Goal: Task Accomplishment & Management: Manage account settings

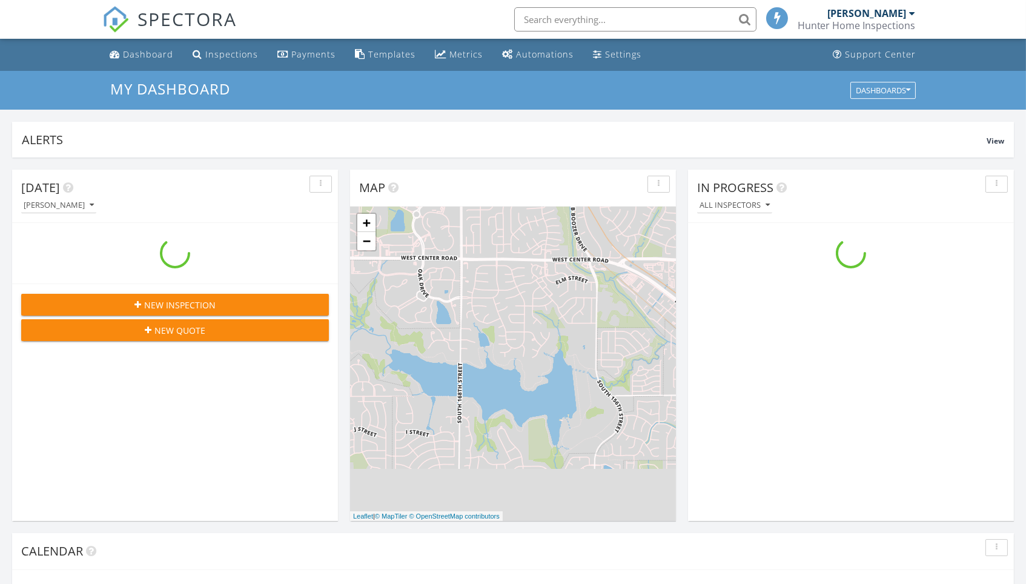
scroll to position [1102, 1026]
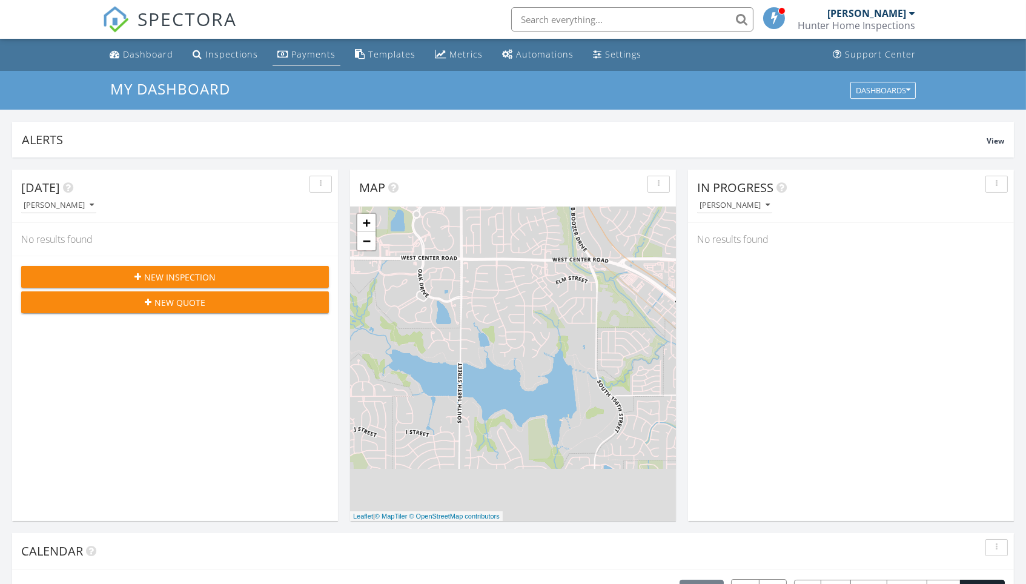
click at [309, 51] on div "Payments" at bounding box center [313, 54] width 44 height 12
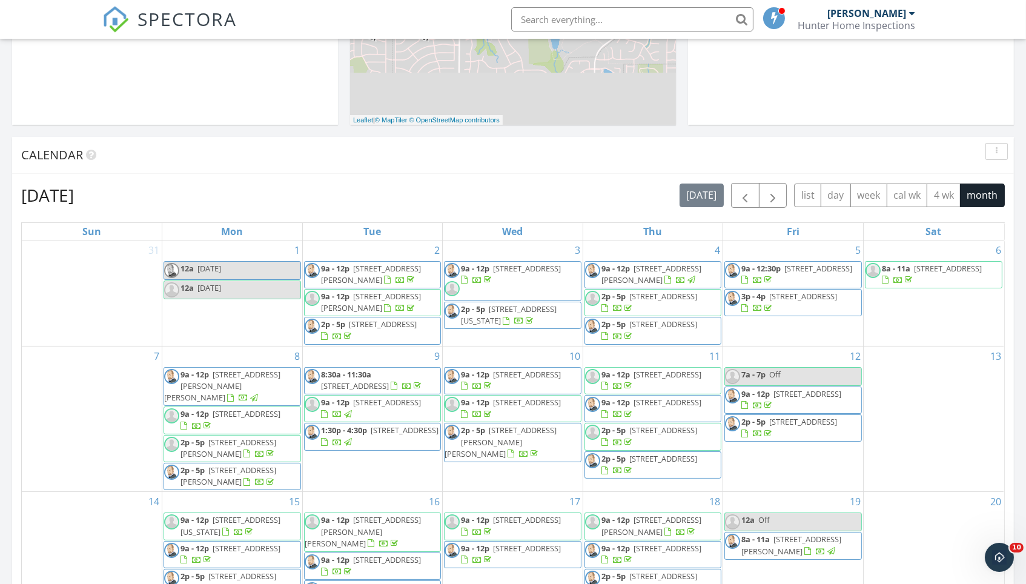
scroll to position [413, 0]
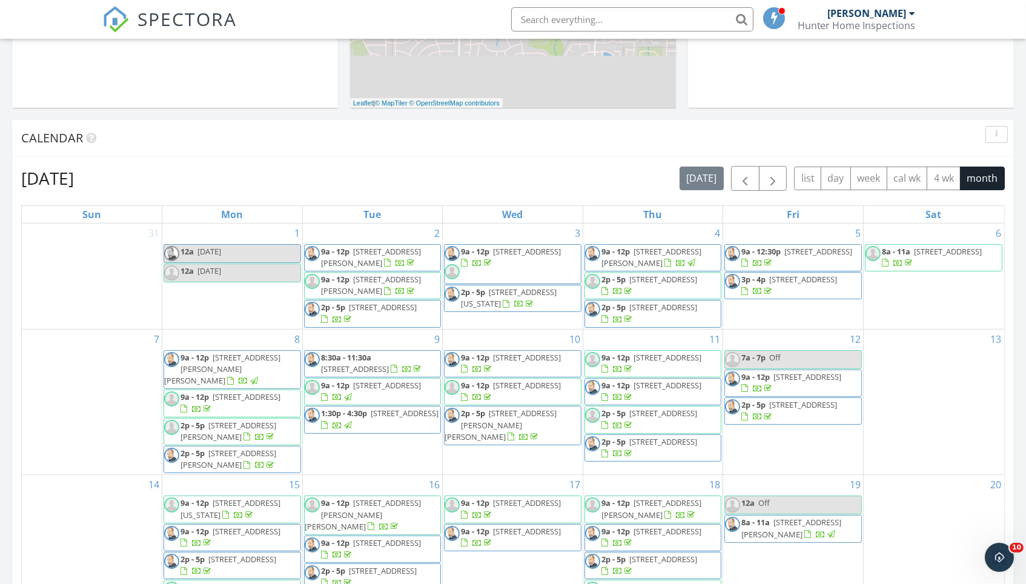
click at [768, 193] on div "September 2025 today list day week cal wk 4 wk month Sun Mon Tue Wed Thu Fri Sa…" at bounding box center [512, 432] width 983 height 533
click at [774, 181] on span "button" at bounding box center [772, 178] width 15 height 15
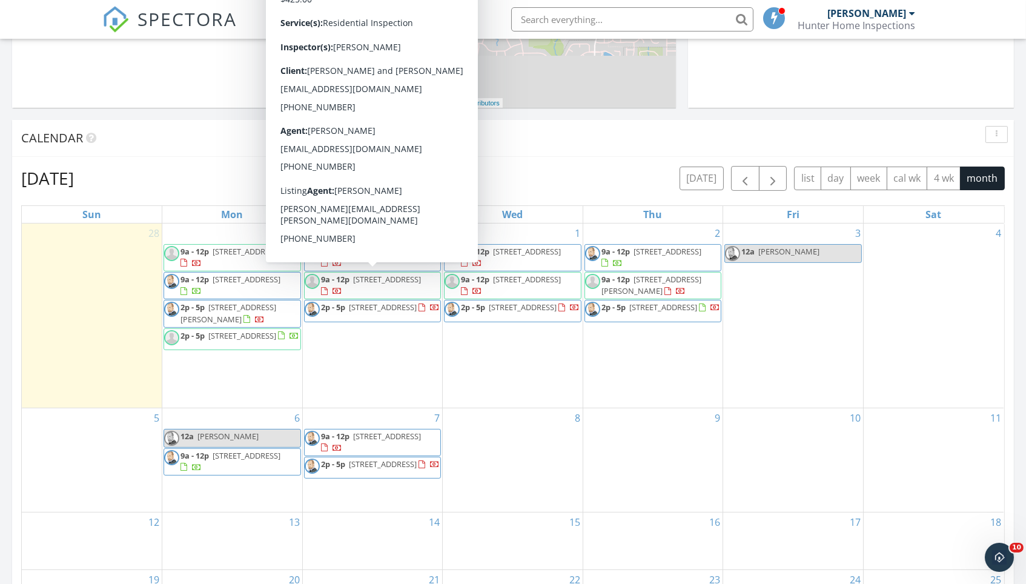
click at [638, 157] on div "October 2025 today list day week cal wk 4 wk month Sun Mon Tue Wed Thu Fri Sat …" at bounding box center [512, 432] width 1001 height 551
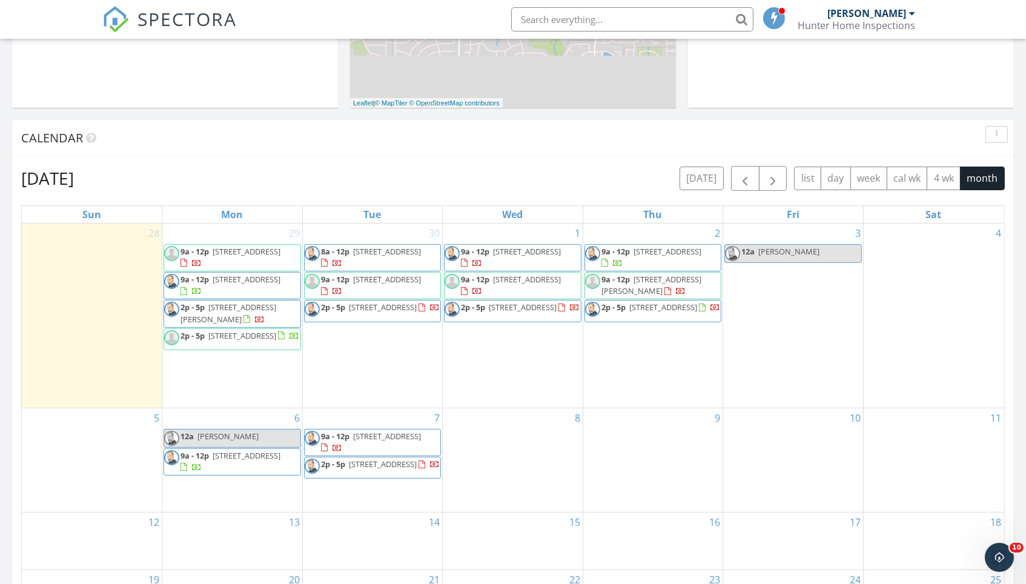
click at [396, 458] on span "[STREET_ADDRESS]" at bounding box center [383, 463] width 68 height 11
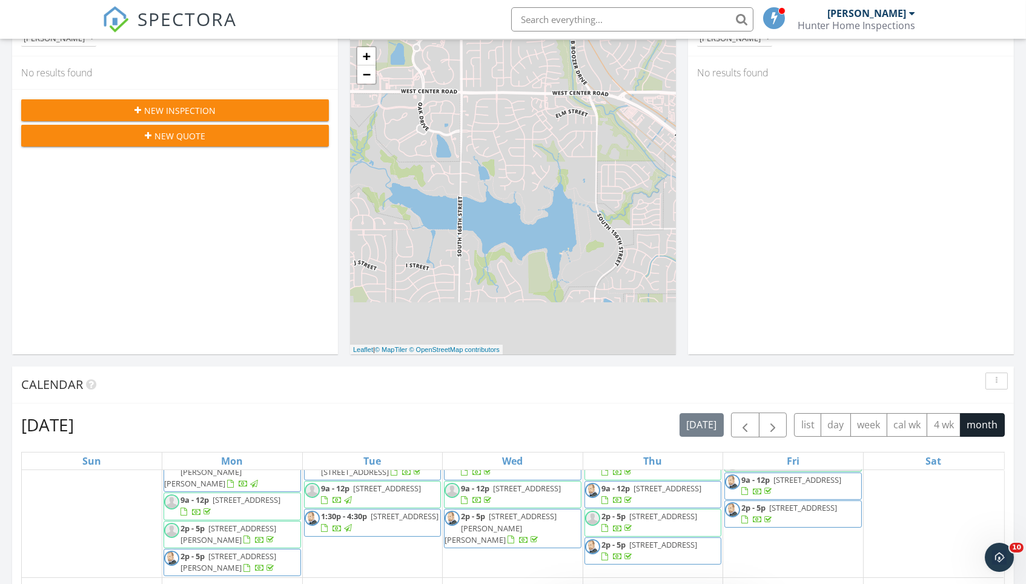
scroll to position [159, 0]
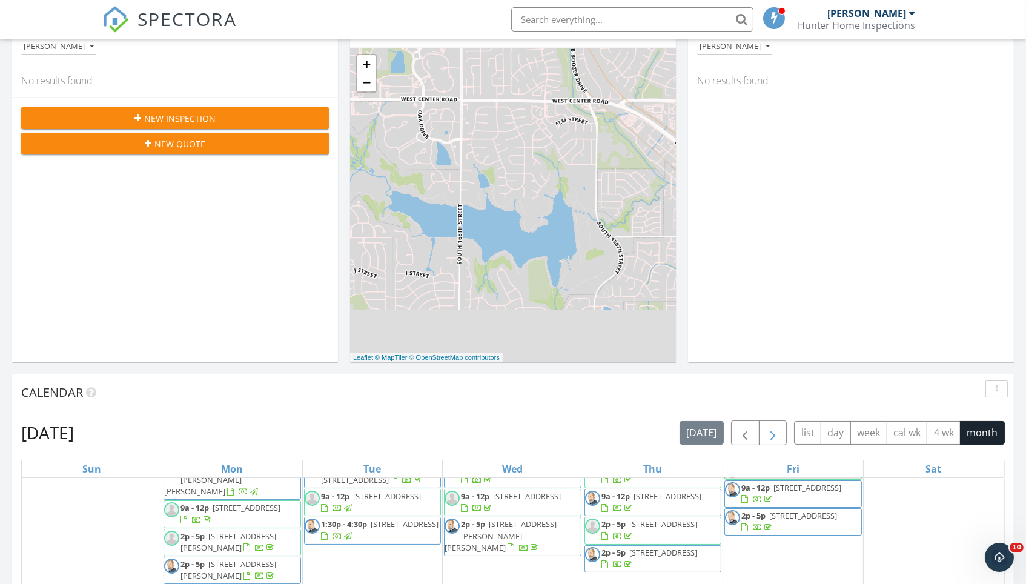
click at [770, 429] on span "button" at bounding box center [772, 433] width 15 height 15
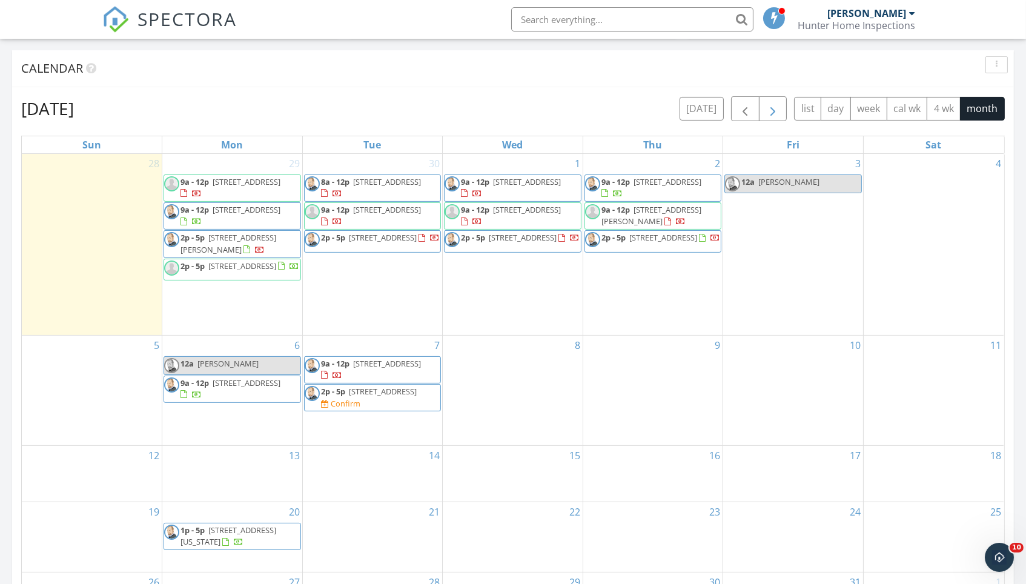
scroll to position [514, 0]
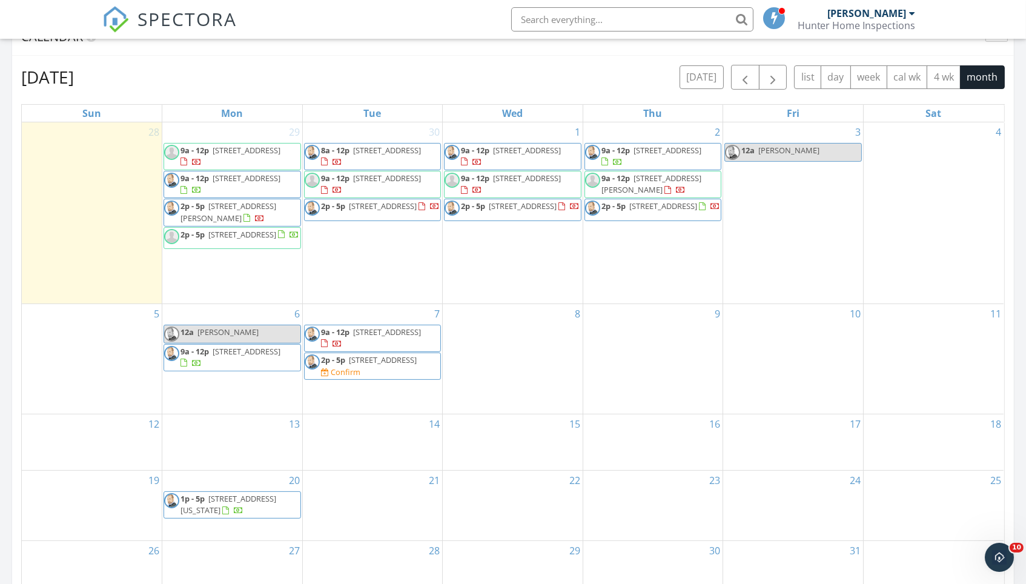
click at [401, 354] on span "2p - 5p 914 S 216th St, Omaha 68022 Confirm" at bounding box center [373, 366] width 136 height 24
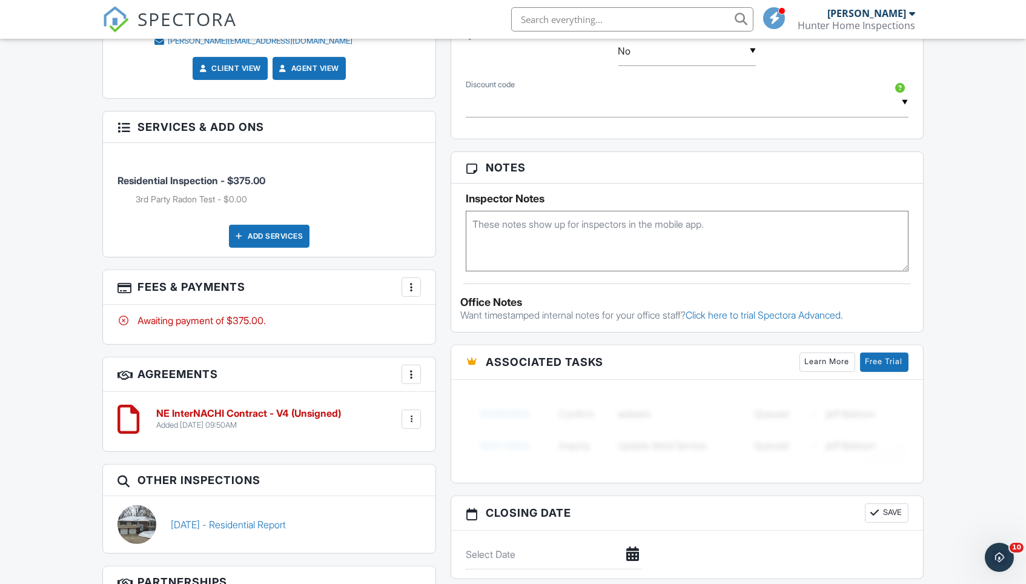
scroll to position [853, 0]
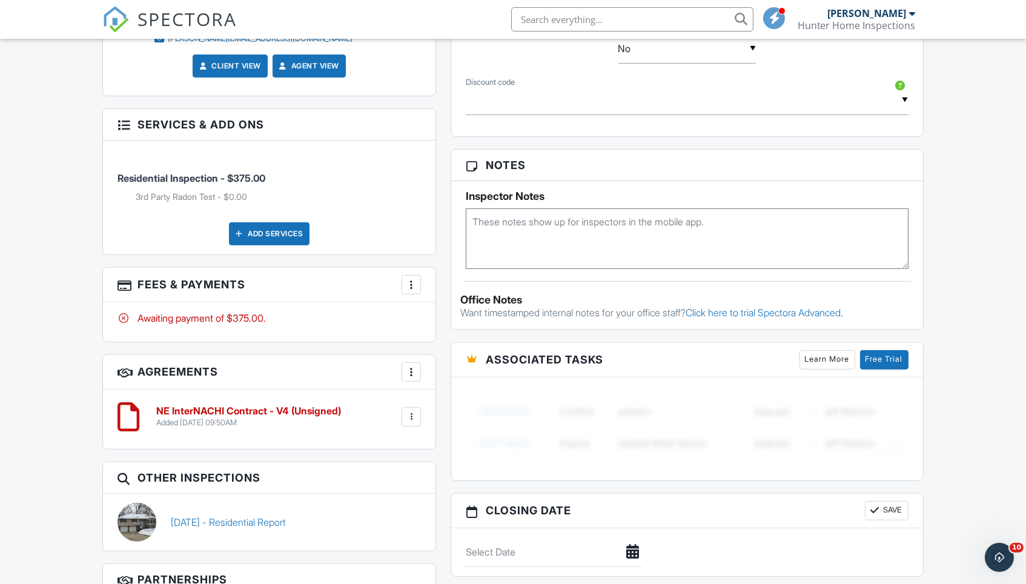
click at [411, 288] on div "More" at bounding box center [410, 284] width 19 height 19
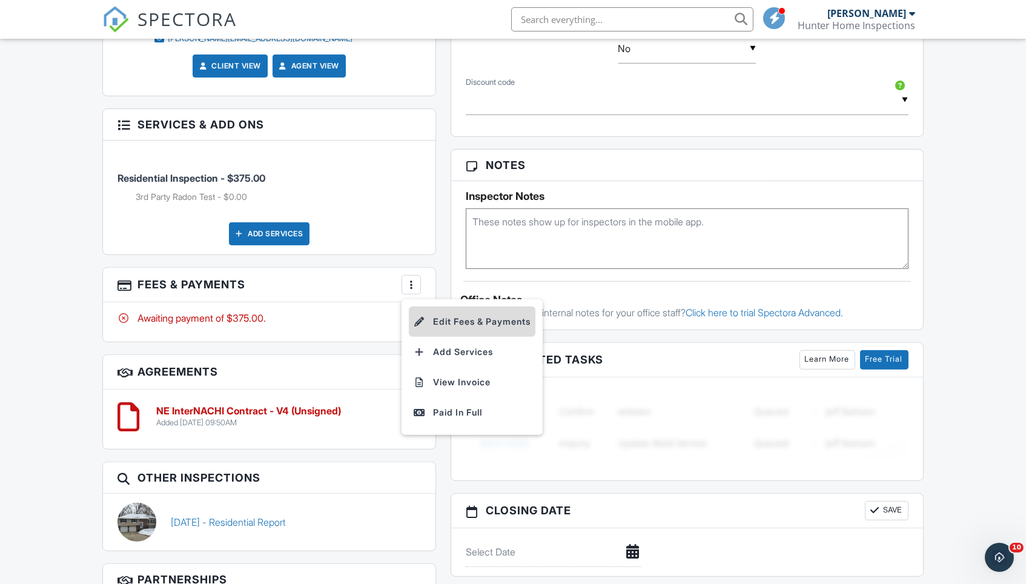
click at [442, 311] on li "Edit Fees & Payments" at bounding box center [472, 321] width 127 height 30
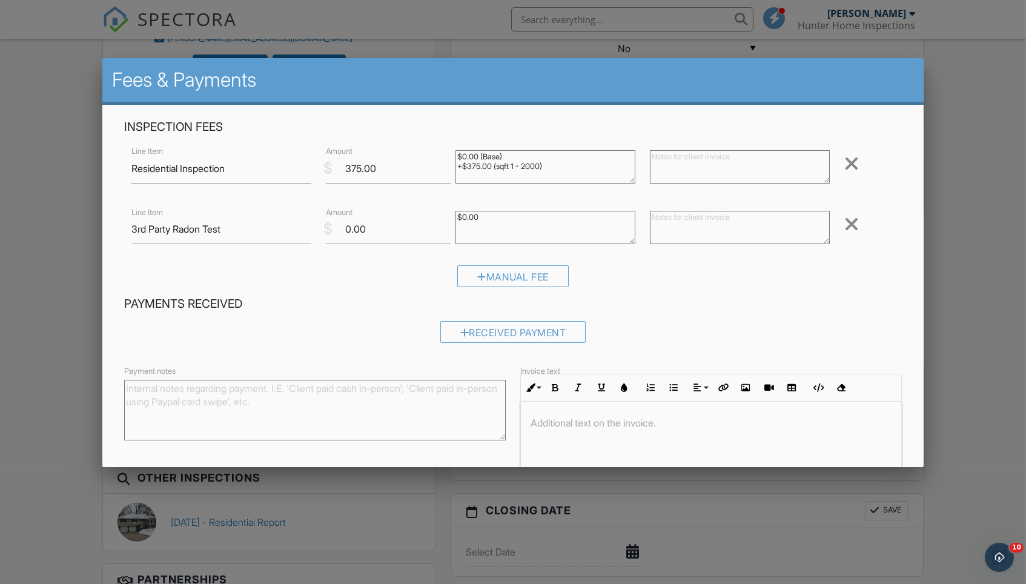
click at [853, 229] on div at bounding box center [851, 223] width 15 height 19
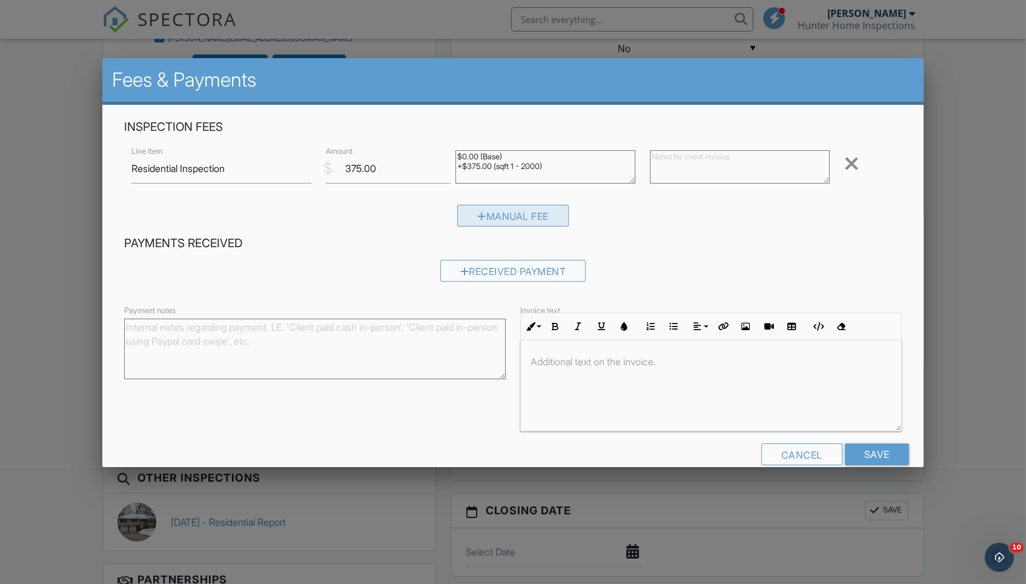
click at [527, 216] on div "Manual Fee" at bounding box center [512, 216] width 111 height 22
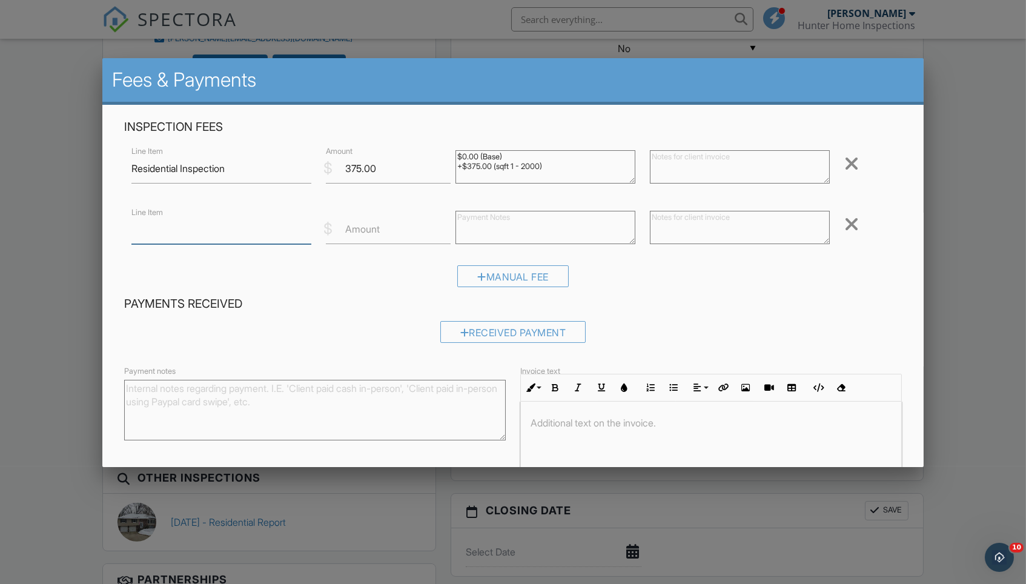
click at [225, 228] on input "Line Item" at bounding box center [221, 229] width 180 height 30
click at [360, 169] on input "375.00" at bounding box center [388, 169] width 125 height 30
type input "425.00"
drag, startPoint x: 570, startPoint y: 166, endPoint x: 460, endPoint y: 138, distance: 113.7
click at [460, 138] on div "Inspection Fees Line Item Residential Inspection $ Amount 425.00 $0.00 (Base) +…" at bounding box center [512, 207] width 791 height 177
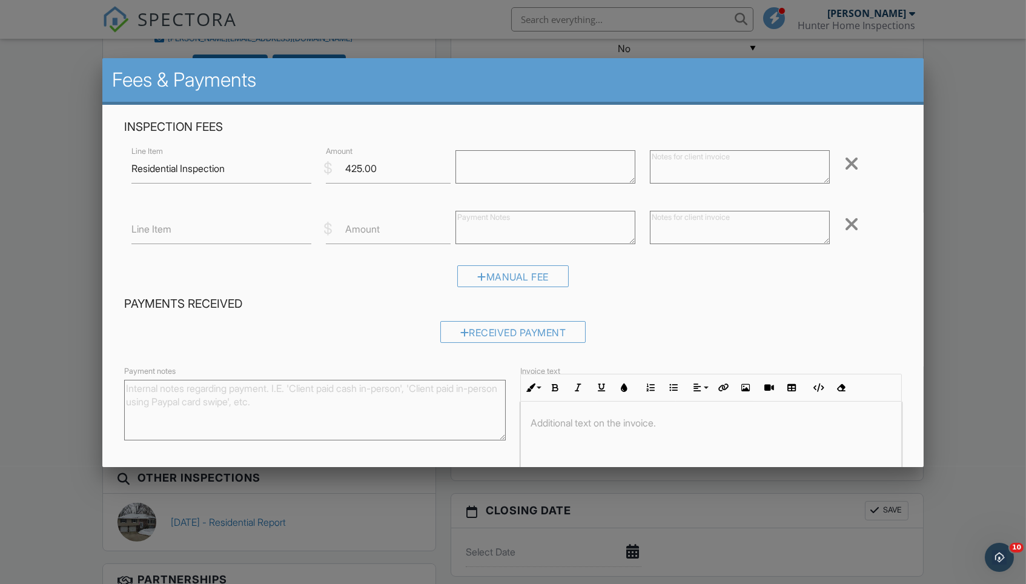
click at [848, 222] on div at bounding box center [851, 223] width 15 height 19
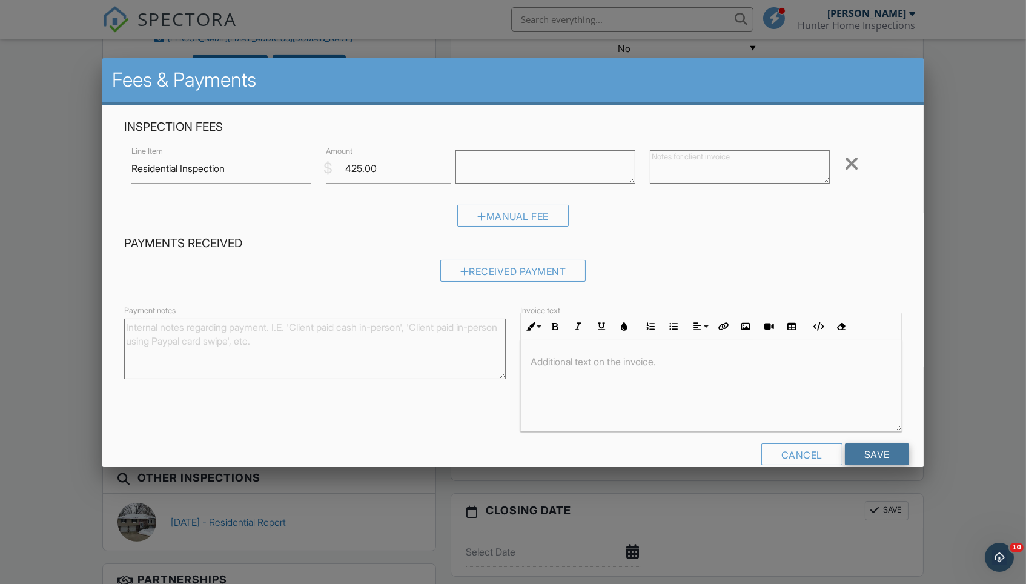
click at [894, 455] on input "Save" at bounding box center [877, 454] width 64 height 22
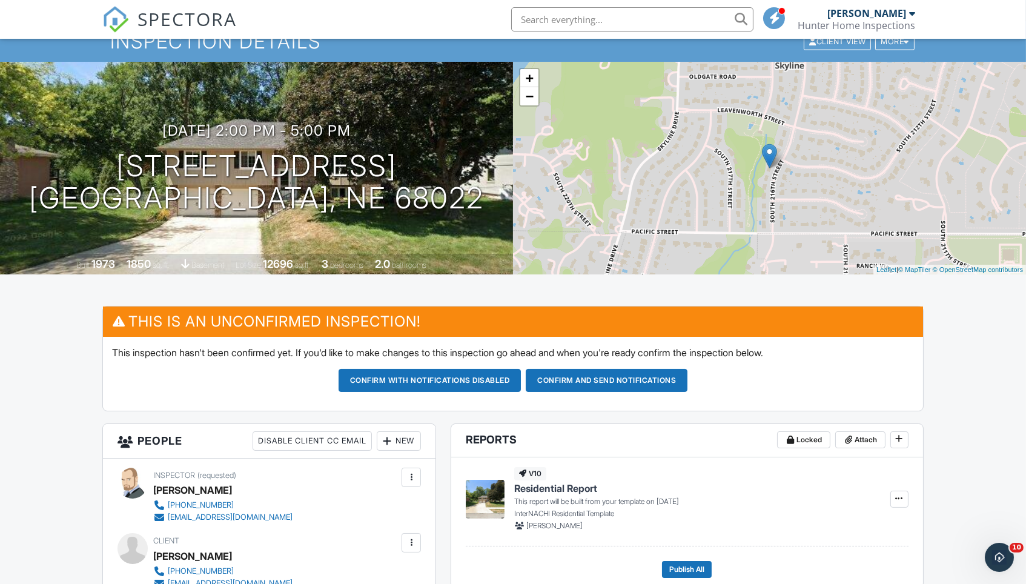
scroll to position [50, 0]
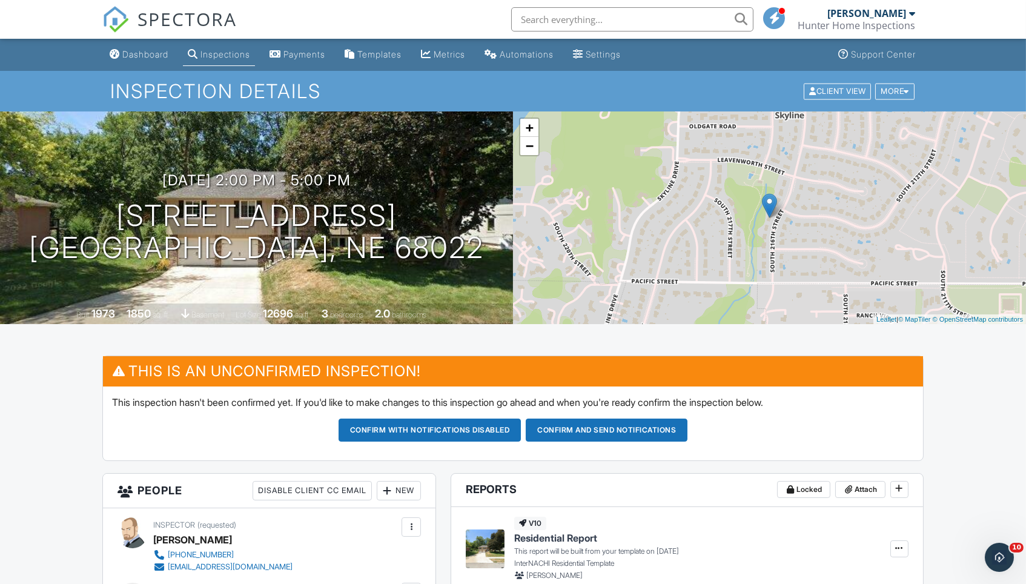
scroll to position [0, 0]
click at [592, 430] on button "Confirm and send notifications" at bounding box center [607, 429] width 162 height 23
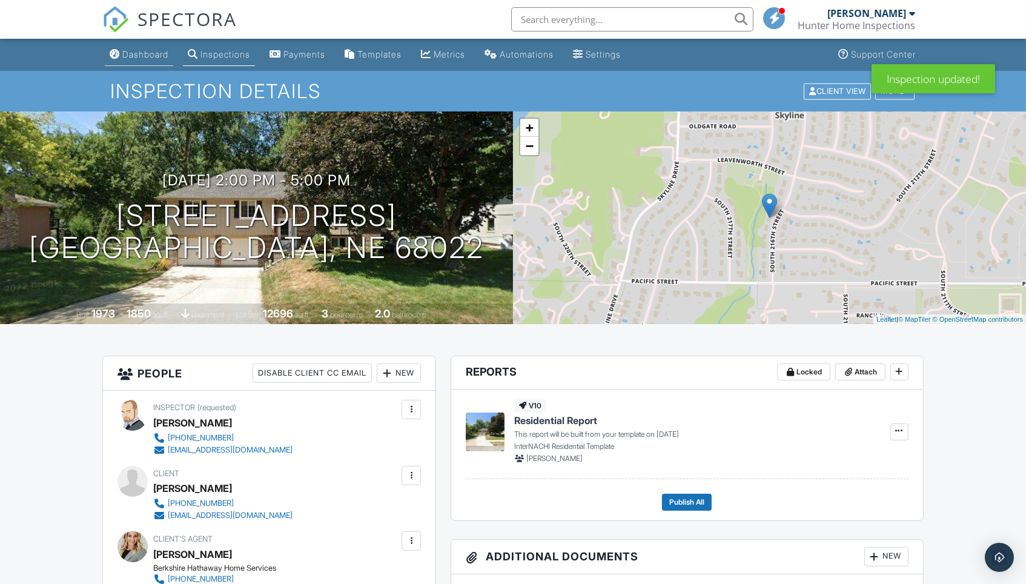
click at [140, 51] on div "Dashboard" at bounding box center [145, 54] width 46 height 10
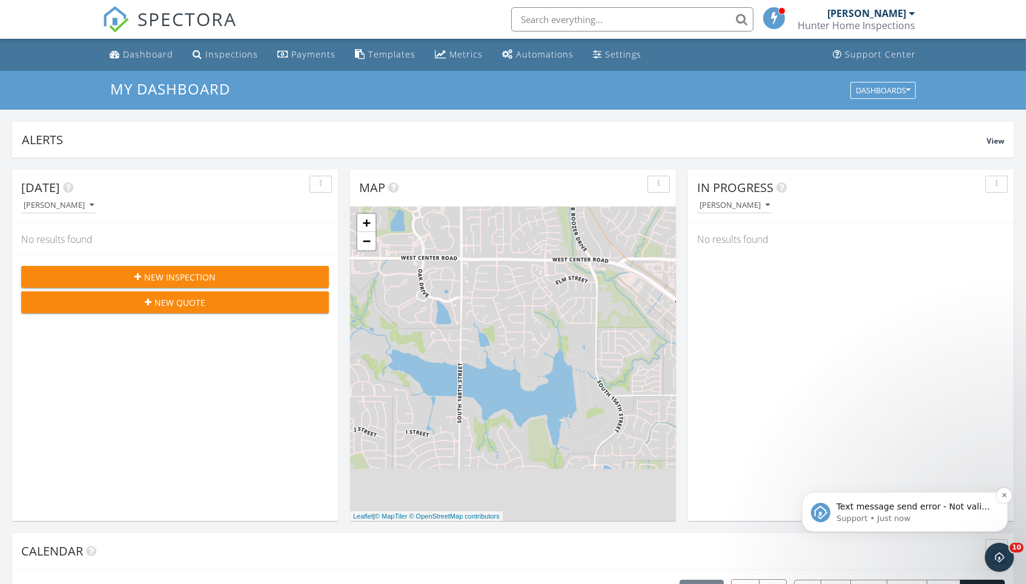
click at [926, 513] on p "Support • Just now" at bounding box center [913, 517] width 156 height 11
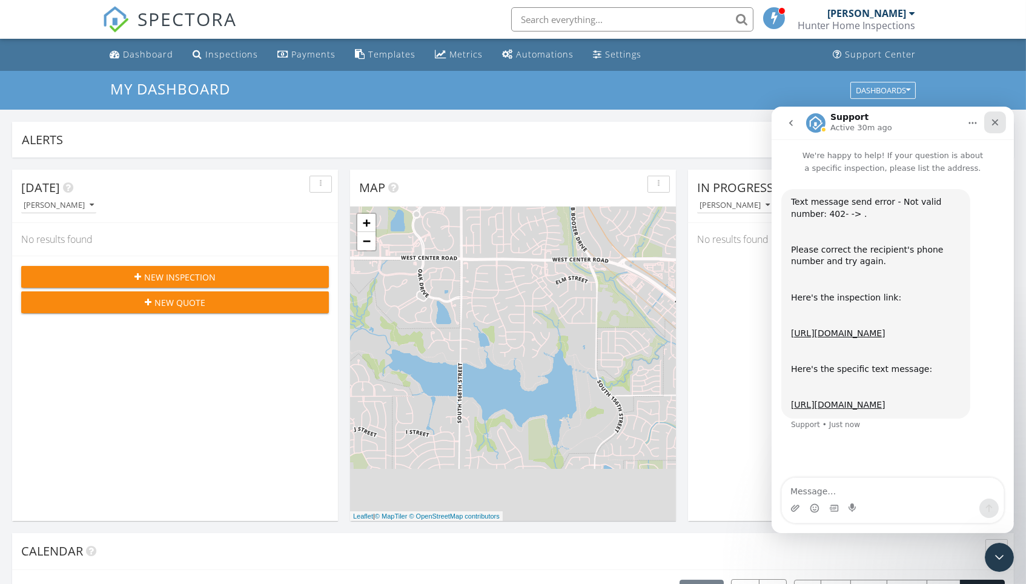
click at [999, 120] on div "Close" at bounding box center [994, 122] width 22 height 22
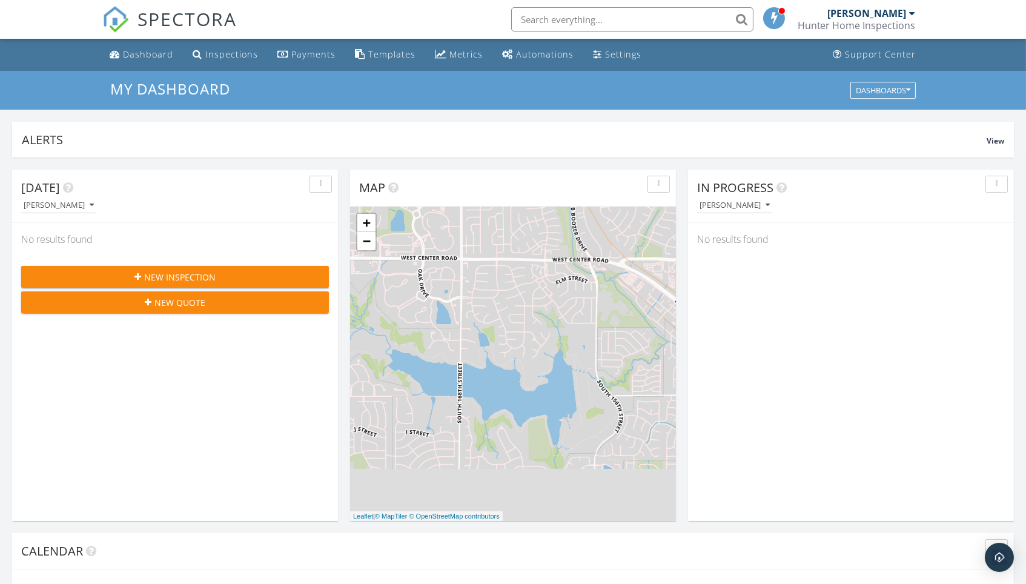
scroll to position [1102, 1026]
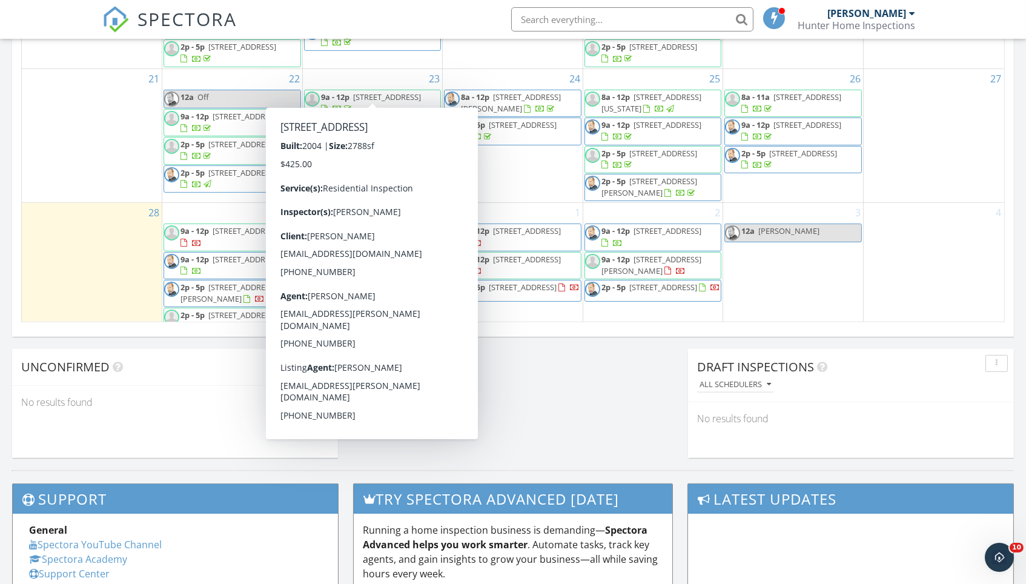
scroll to position [790, 0]
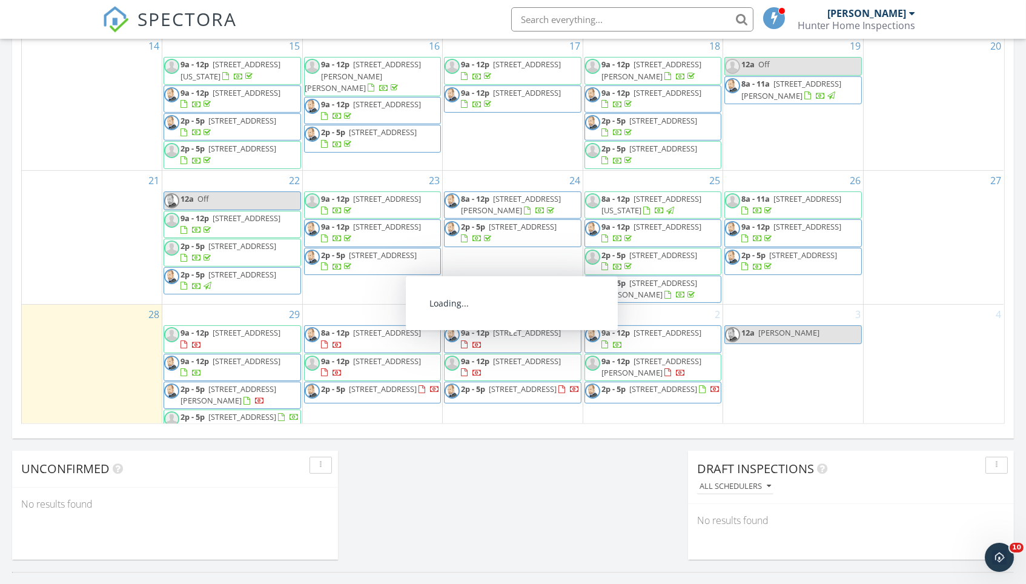
scroll to position [680, 0]
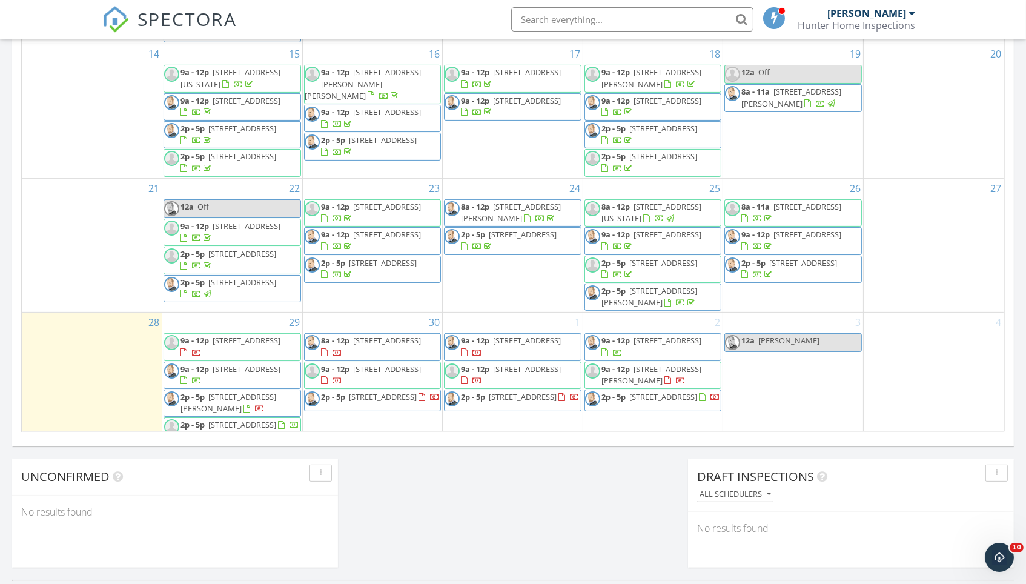
click at [506, 515] on div "[DATE] [PERSON_NAME] No results found New Inspection New Quote Map + − Leaflet …" at bounding box center [513, 29] width 1026 height 1102
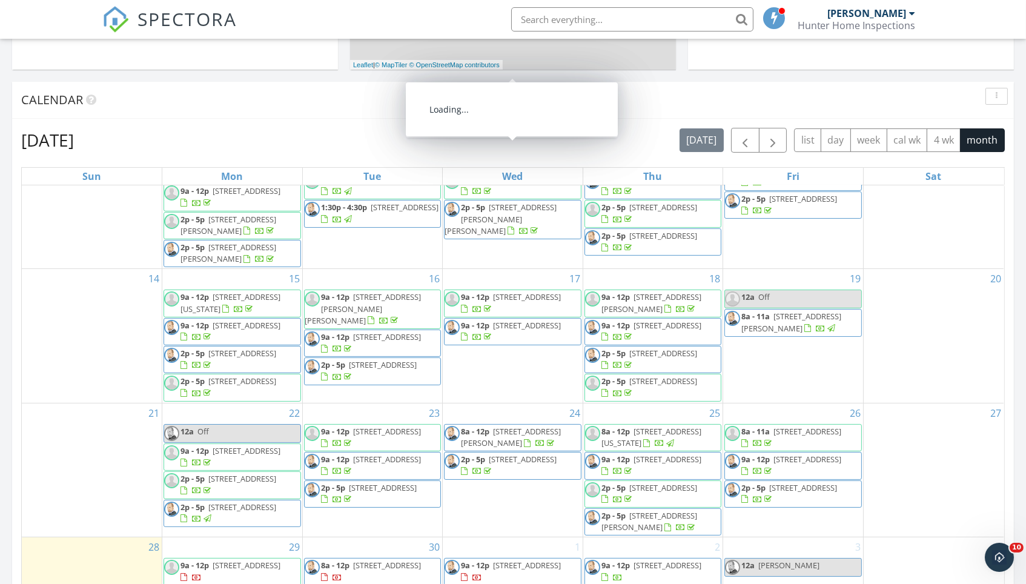
scroll to position [163, 0]
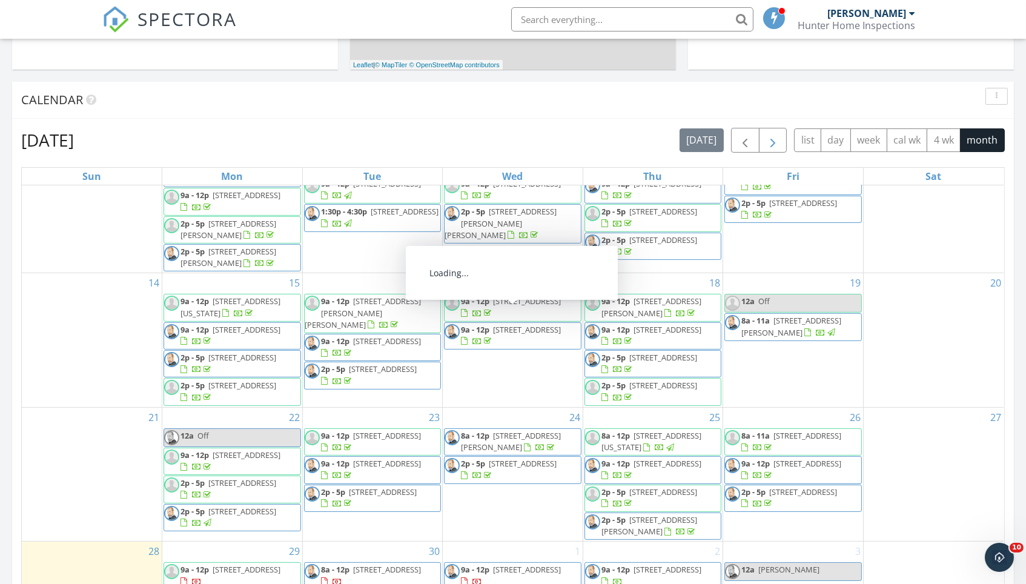
click at [778, 143] on button "button" at bounding box center [773, 140] width 28 height 25
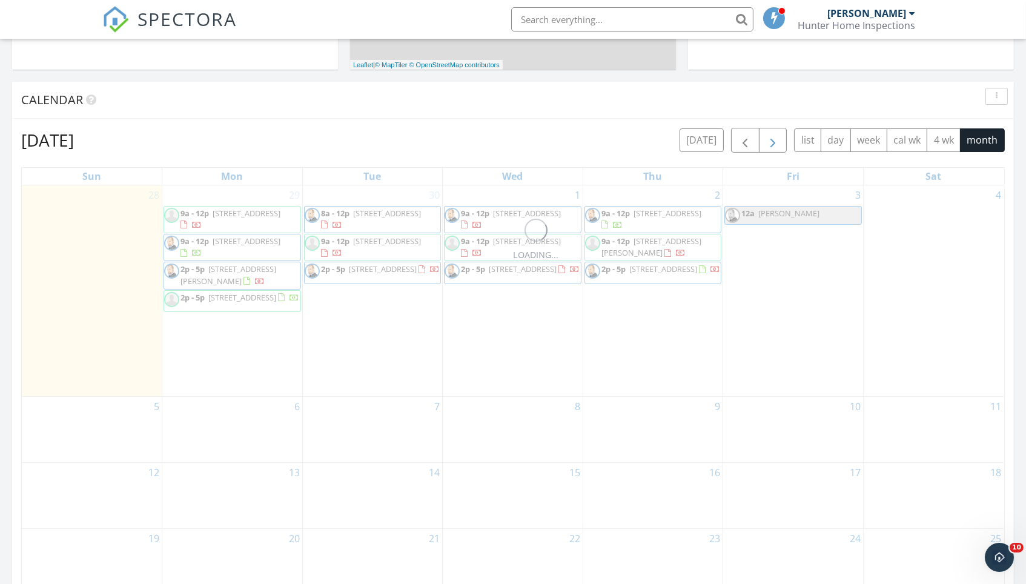
scroll to position [0, 0]
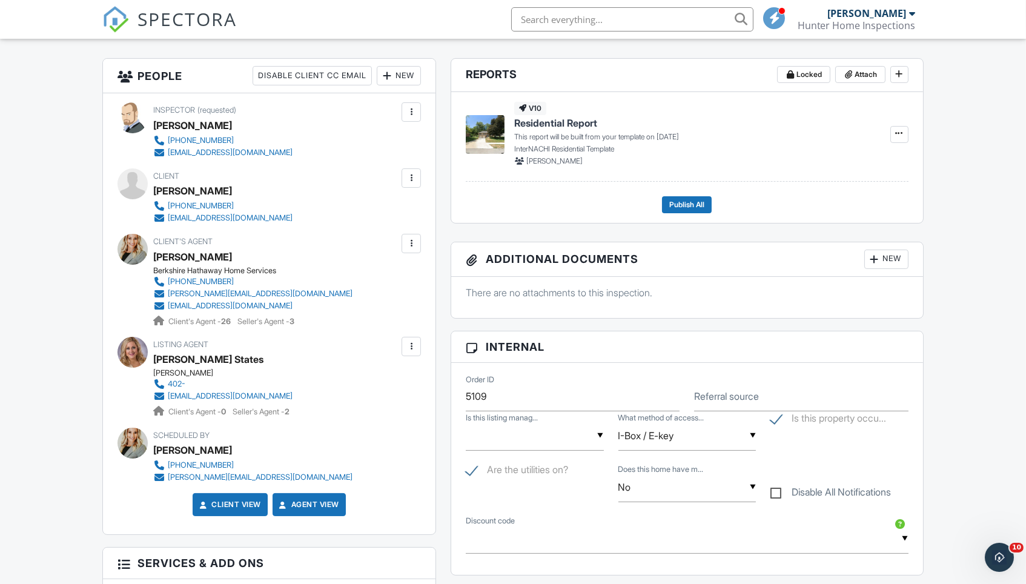
click at [404, 350] on div at bounding box center [410, 346] width 19 height 19
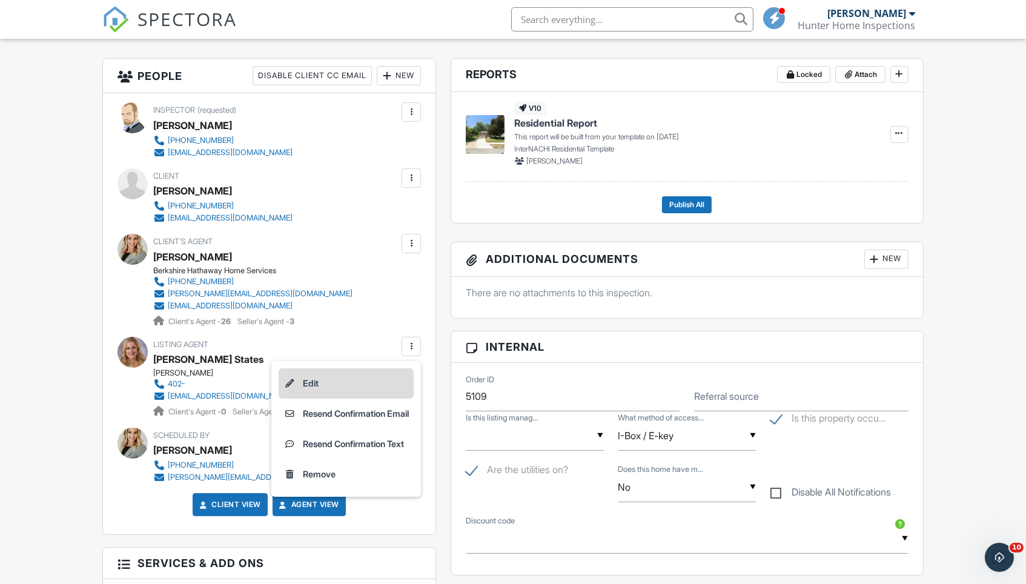
click at [372, 377] on li "Edit" at bounding box center [345, 383] width 135 height 30
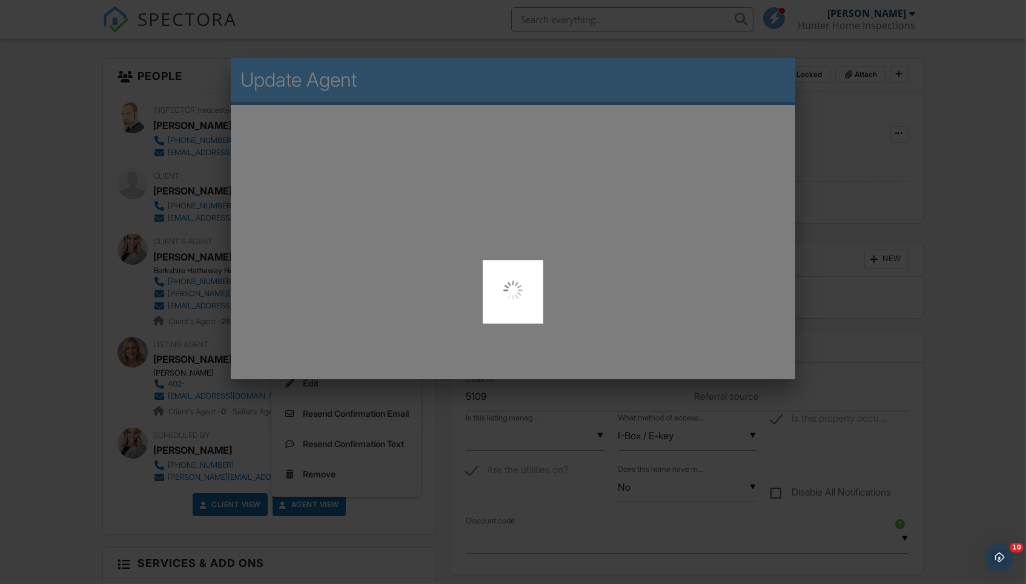
click at [634, 358] on div at bounding box center [513, 292] width 1026 height 584
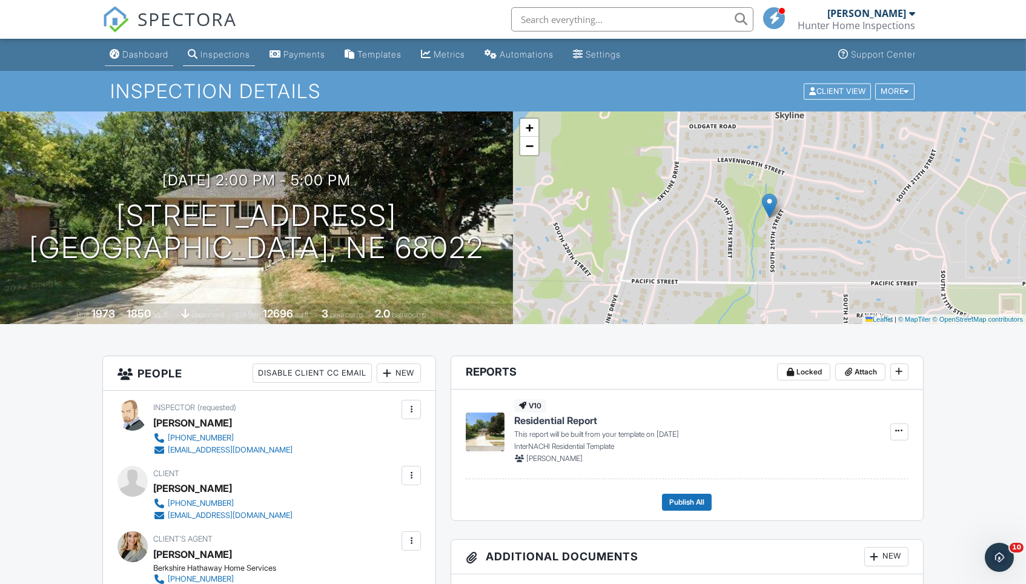
click at [163, 59] on div "Dashboard" at bounding box center [145, 54] width 46 height 10
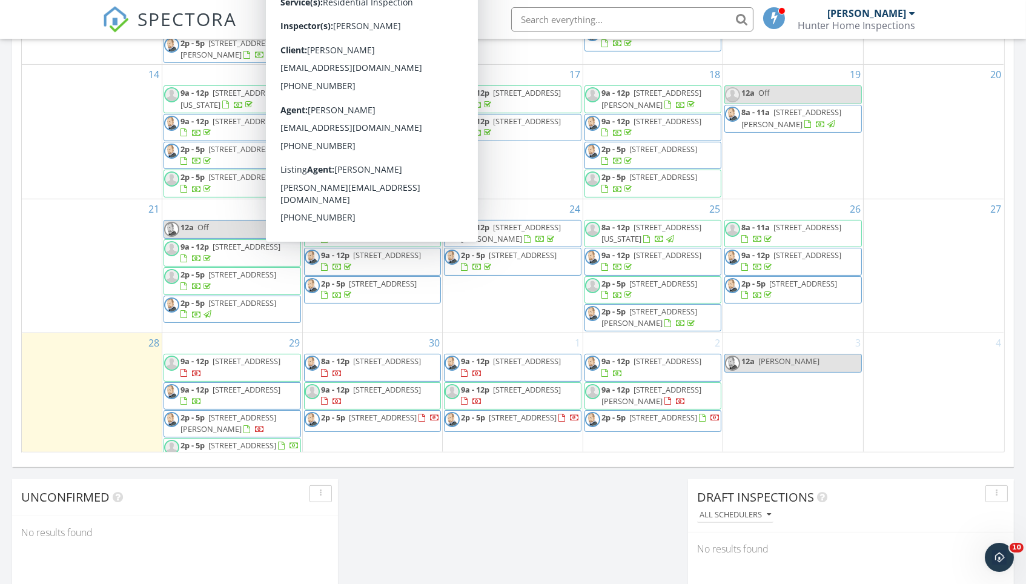
scroll to position [660, 0]
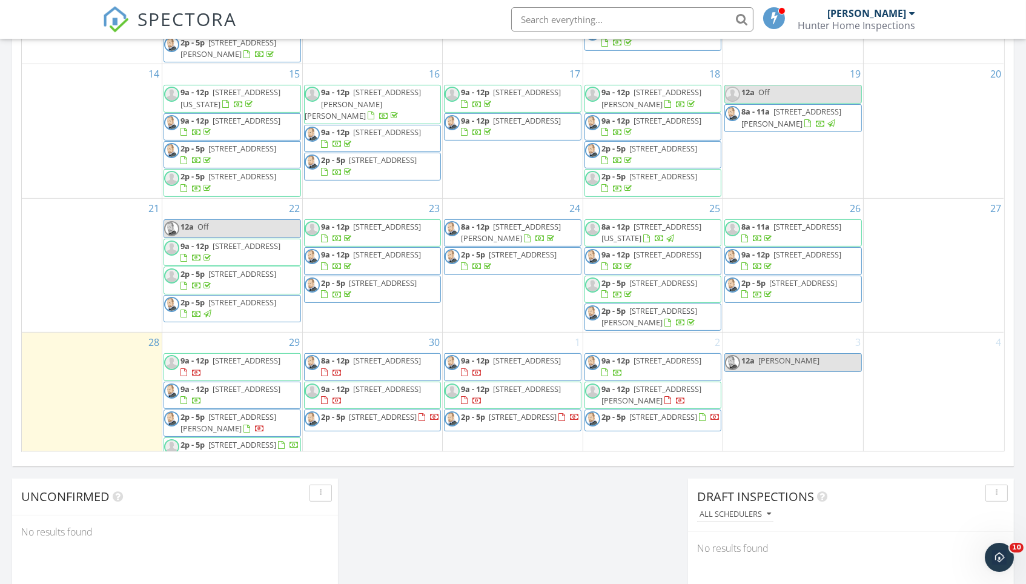
click at [538, 22] on input "text" at bounding box center [632, 19] width 242 height 24
drag, startPoint x: 590, startPoint y: 19, endPoint x: 464, endPoint y: 10, distance: 126.3
click at [464, 10] on div "SPECTORA weichmann No results found matching that criteria. Matt Baker Hunter H…" at bounding box center [512, 19] width 820 height 39
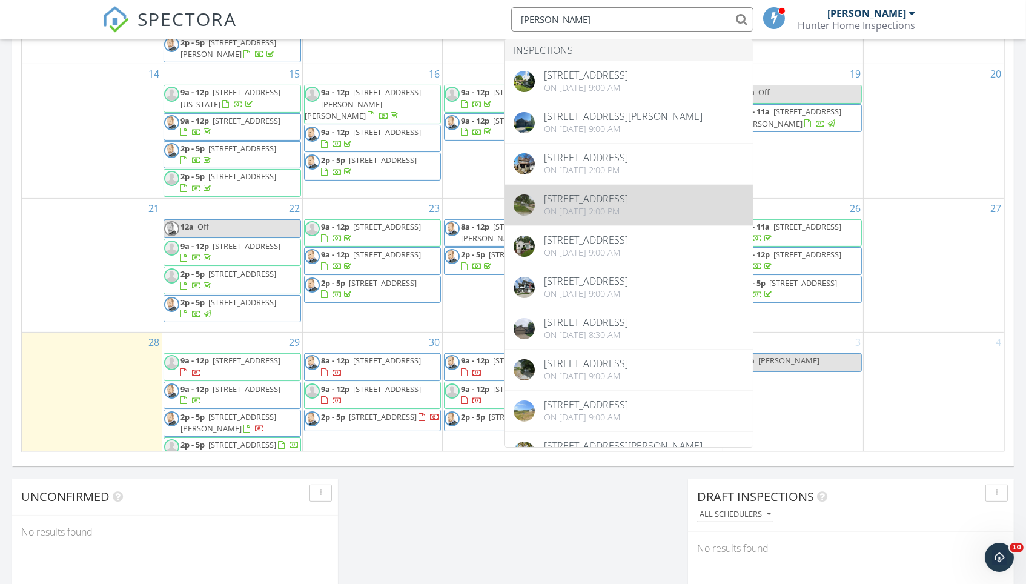
type input "wiechmann"
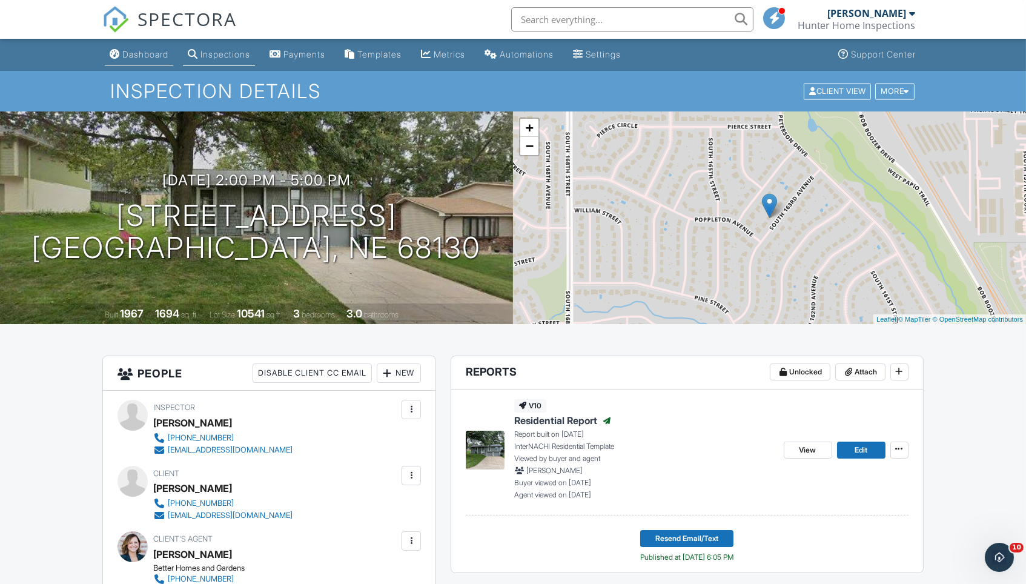
click at [163, 53] on div "Dashboard" at bounding box center [145, 54] width 46 height 10
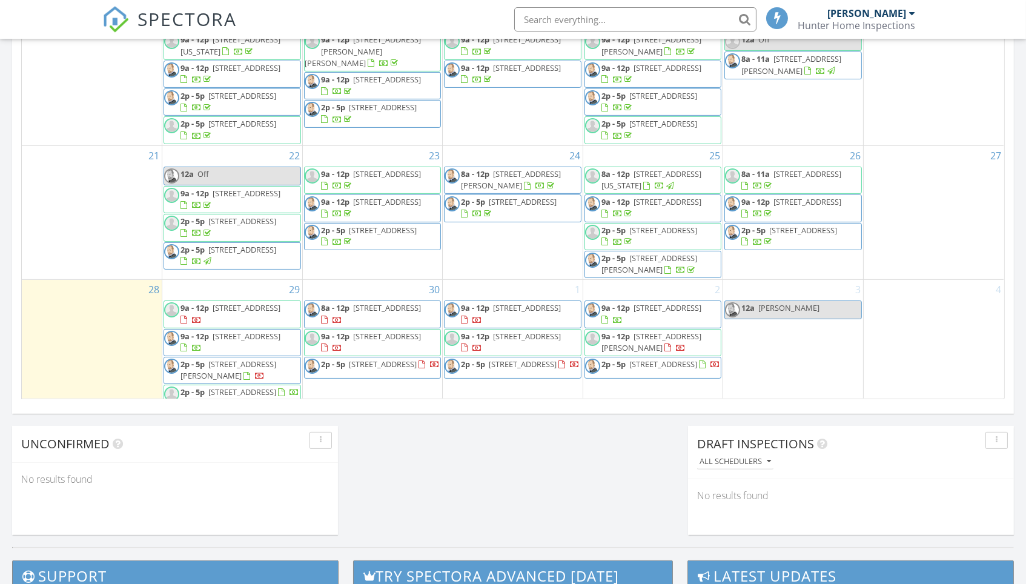
scroll to position [716, 0]
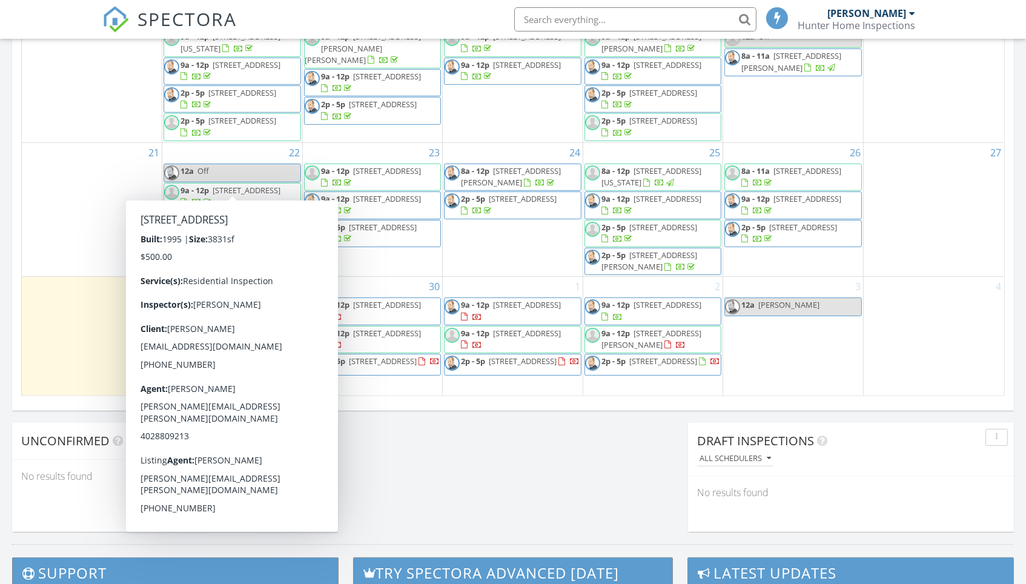
scroll to position [0, 0]
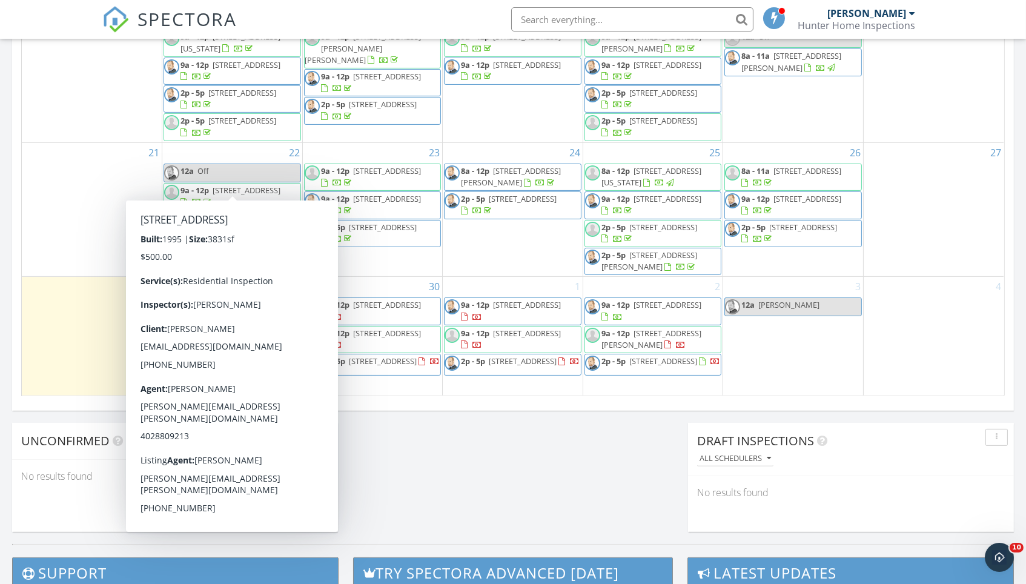
click at [271, 185] on span "4232 S 176th St, Omaha 68135" at bounding box center [247, 190] width 68 height 11
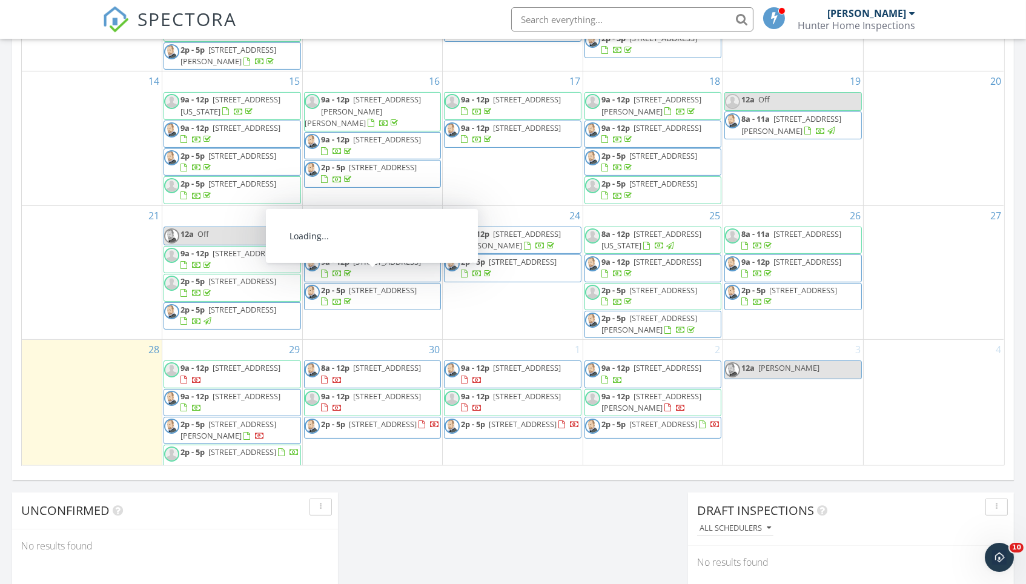
scroll to position [163, 0]
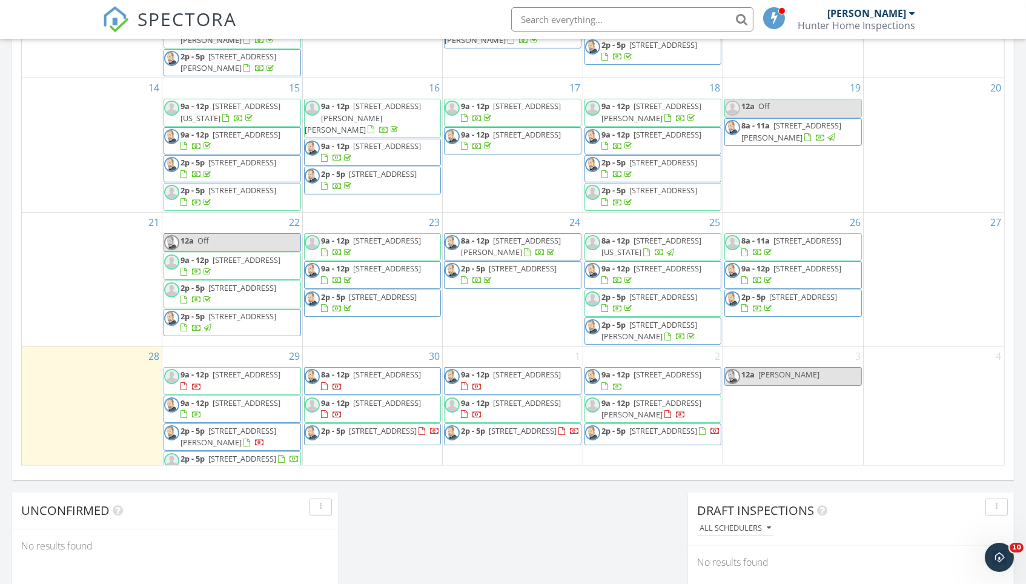
click at [374, 519] on div "Today Matt Baker No results found New Inspection New Quote Map + − Leaflet | © …" at bounding box center [513, 62] width 1026 height 1102
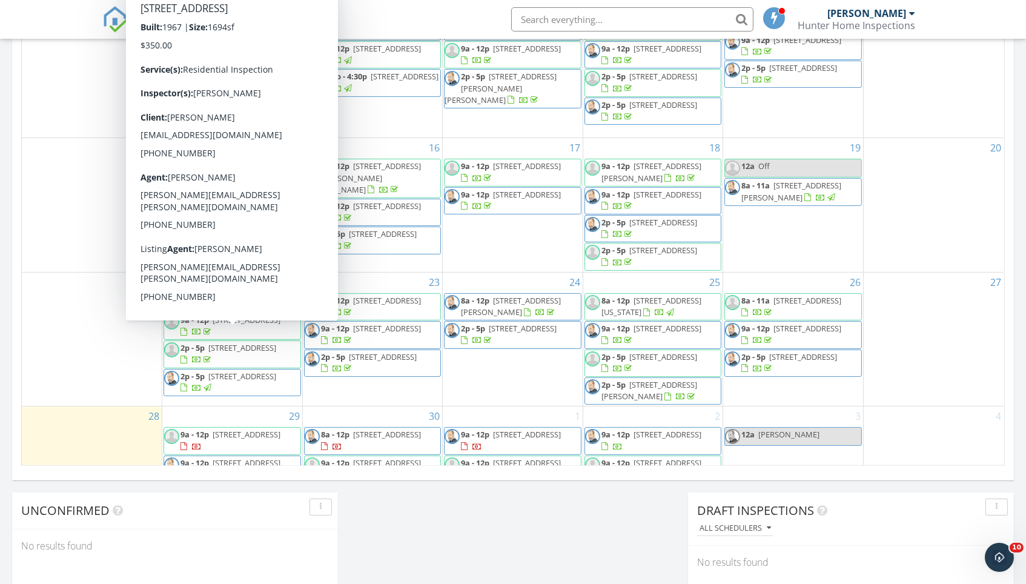
scroll to position [99, 0]
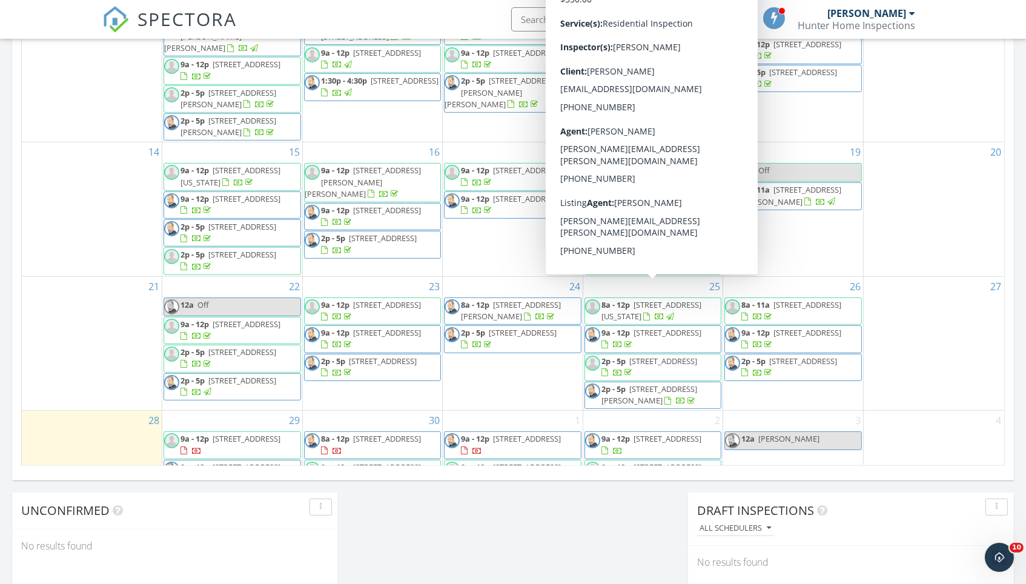
click at [651, 299] on span "18733 Indiana St, ELKHORN 68022" at bounding box center [651, 310] width 100 height 22
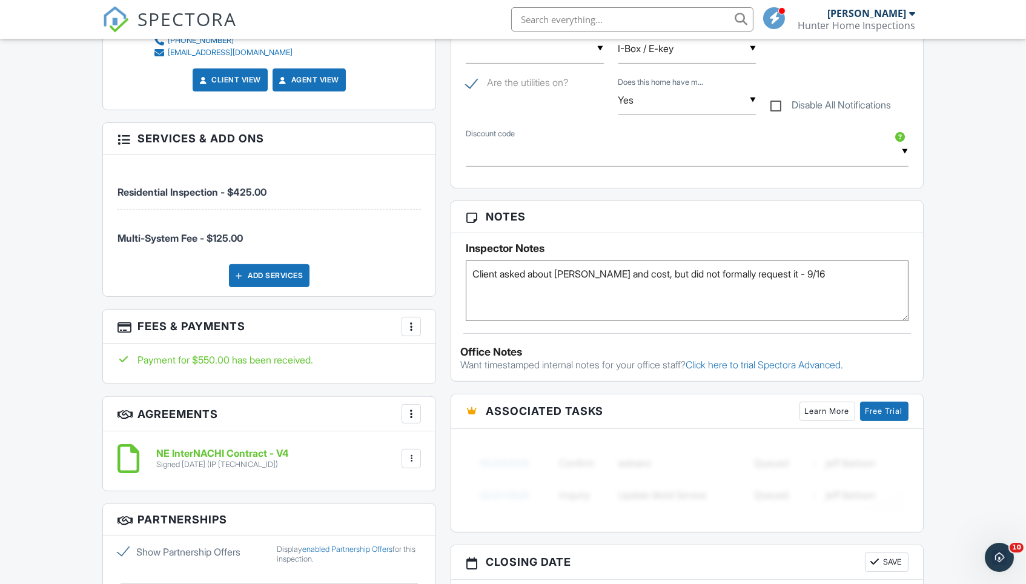
scroll to position [725, 0]
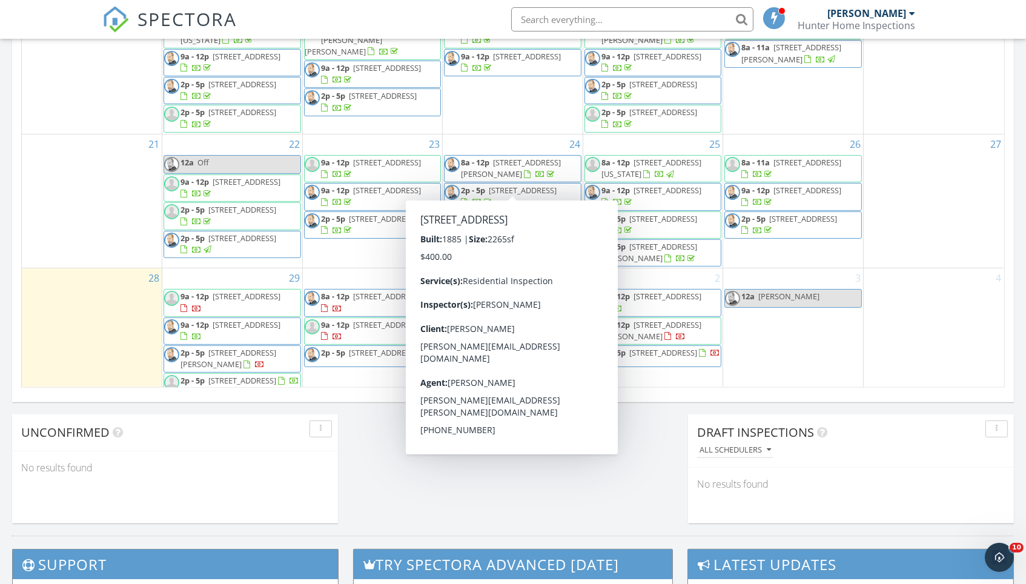
scroll to position [740, 0]
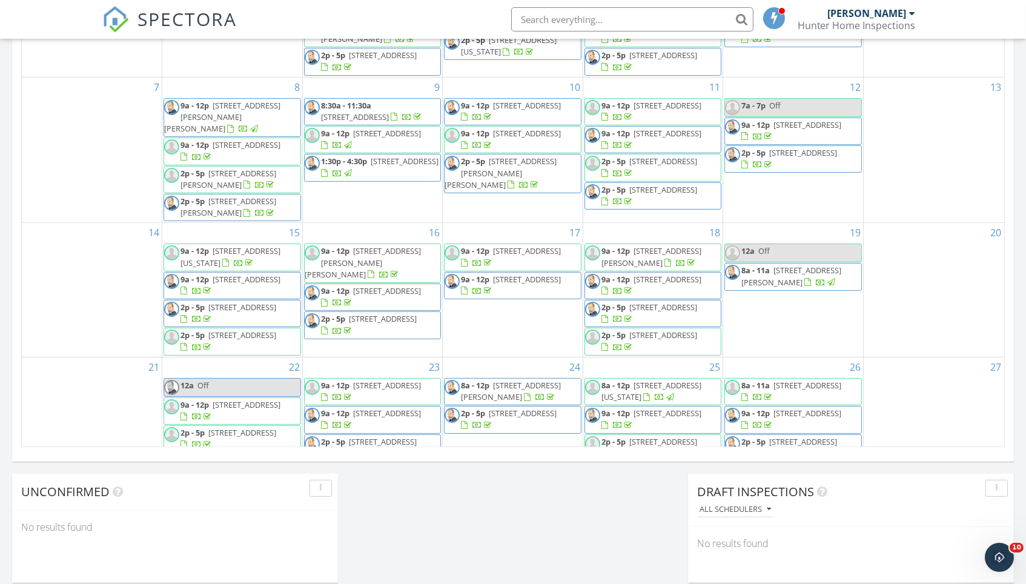
scroll to position [0, 0]
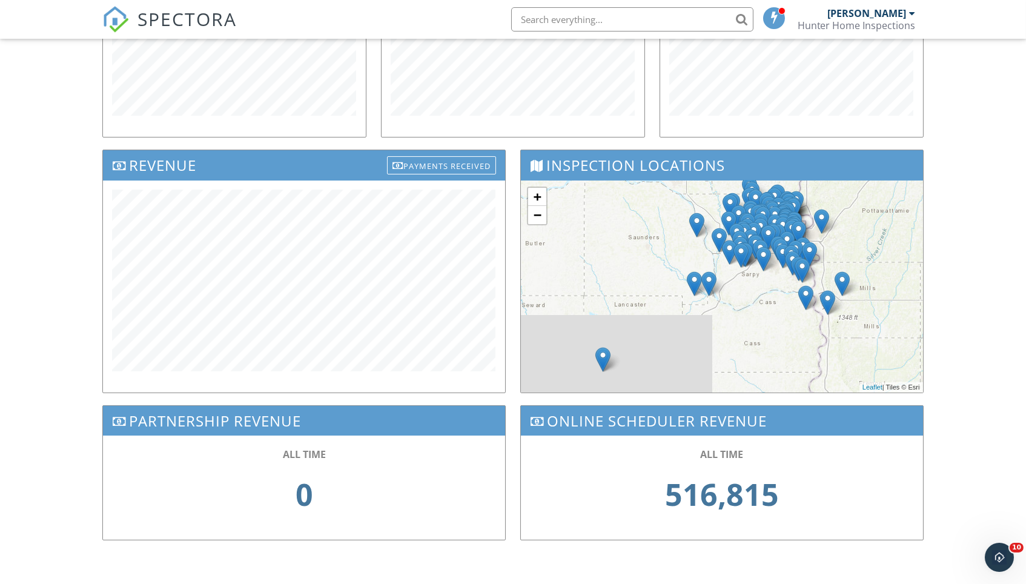
scroll to position [302, 0]
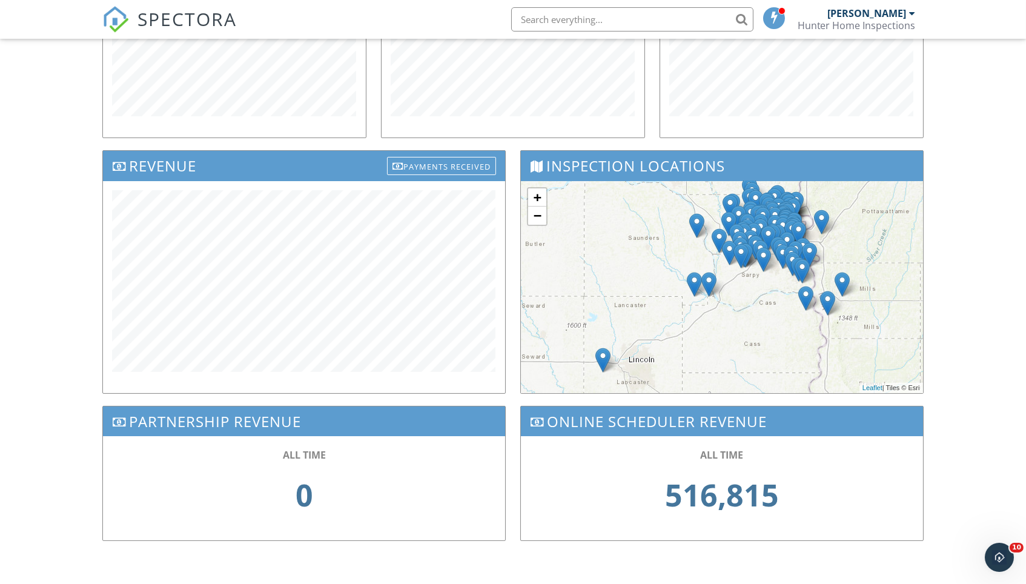
click at [512, 271] on div "Revenue Payments Received" at bounding box center [304, 277] width 418 height 255
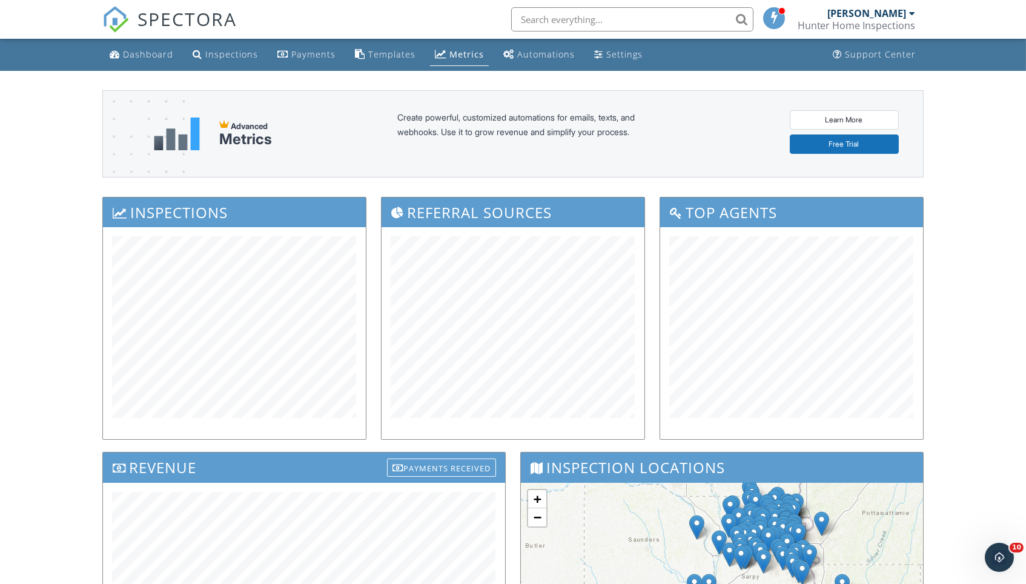
scroll to position [0, 0]
drag, startPoint x: 0, startPoint y: 0, endPoint x: 307, endPoint y: 57, distance: 312.2
click at [307, 57] on div "Payments" at bounding box center [313, 54] width 44 height 12
